Goal: Check status: Check status

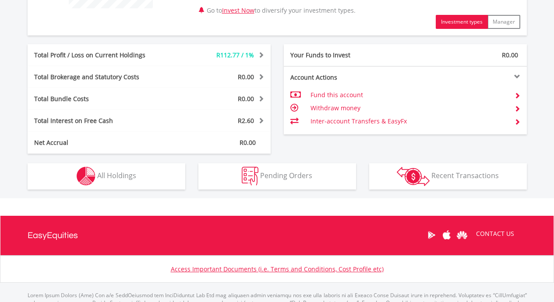
scroll to position [454, 0]
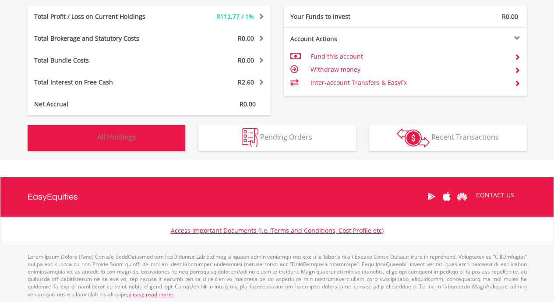
click at [105, 138] on span "All Holdings" at bounding box center [116, 137] width 39 height 10
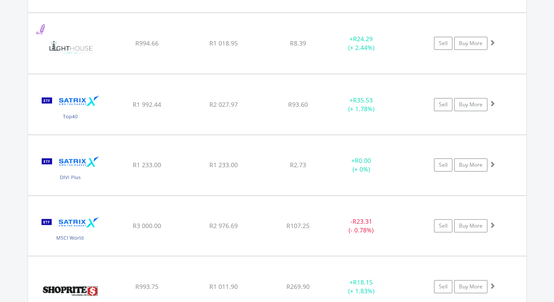
scroll to position [723, 0]
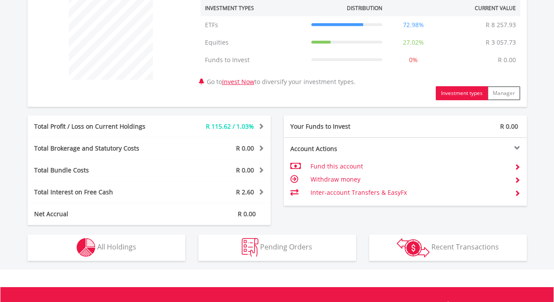
scroll to position [456, 0]
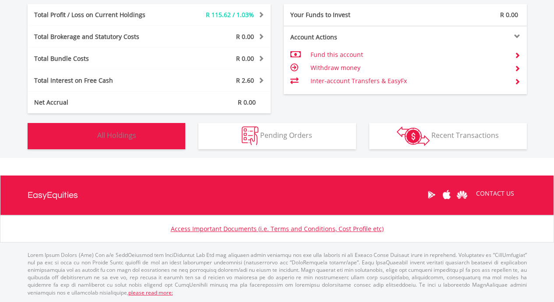
click at [112, 136] on span "All Holdings" at bounding box center [116, 135] width 39 height 10
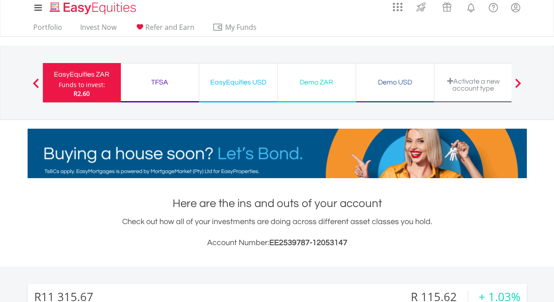
scroll to position [0, 0]
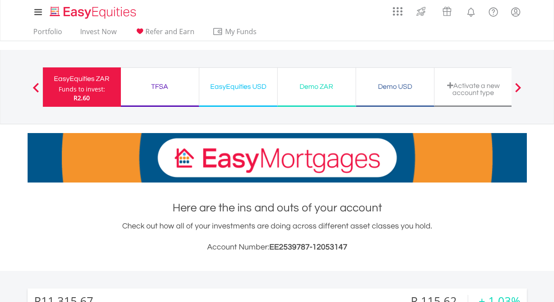
click at [226, 85] on div "EasyEquities USD" at bounding box center [237, 87] width 67 height 12
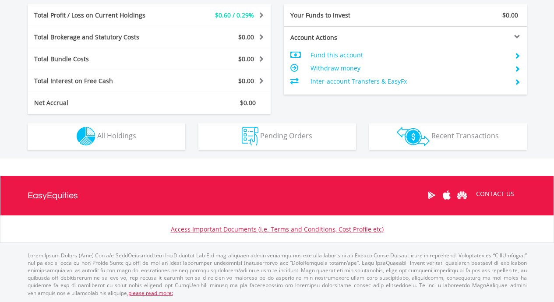
scroll to position [456, 0]
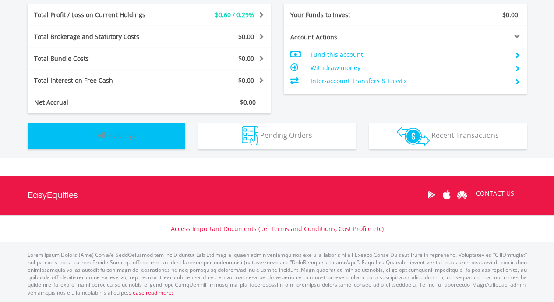
click at [105, 131] on span "All Holdings" at bounding box center [116, 135] width 39 height 10
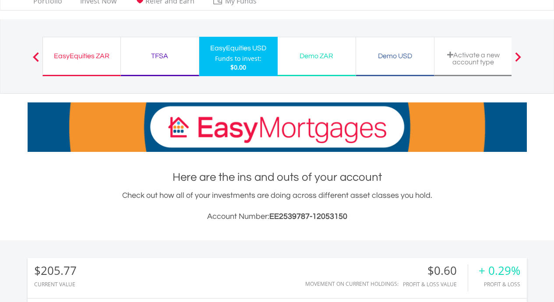
scroll to position [0, 0]
